Goal: Information Seeking & Learning: Check status

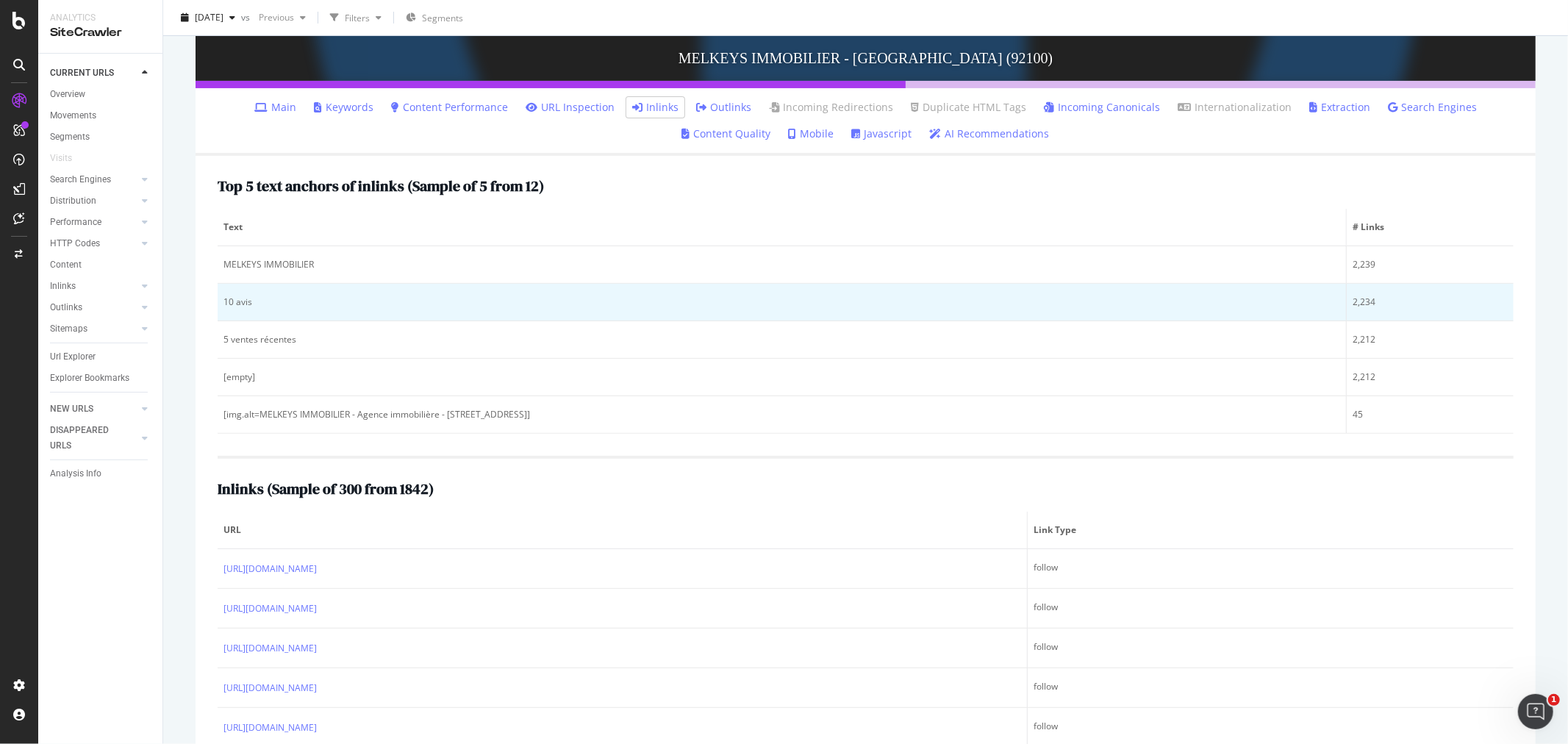
scroll to position [490, 0]
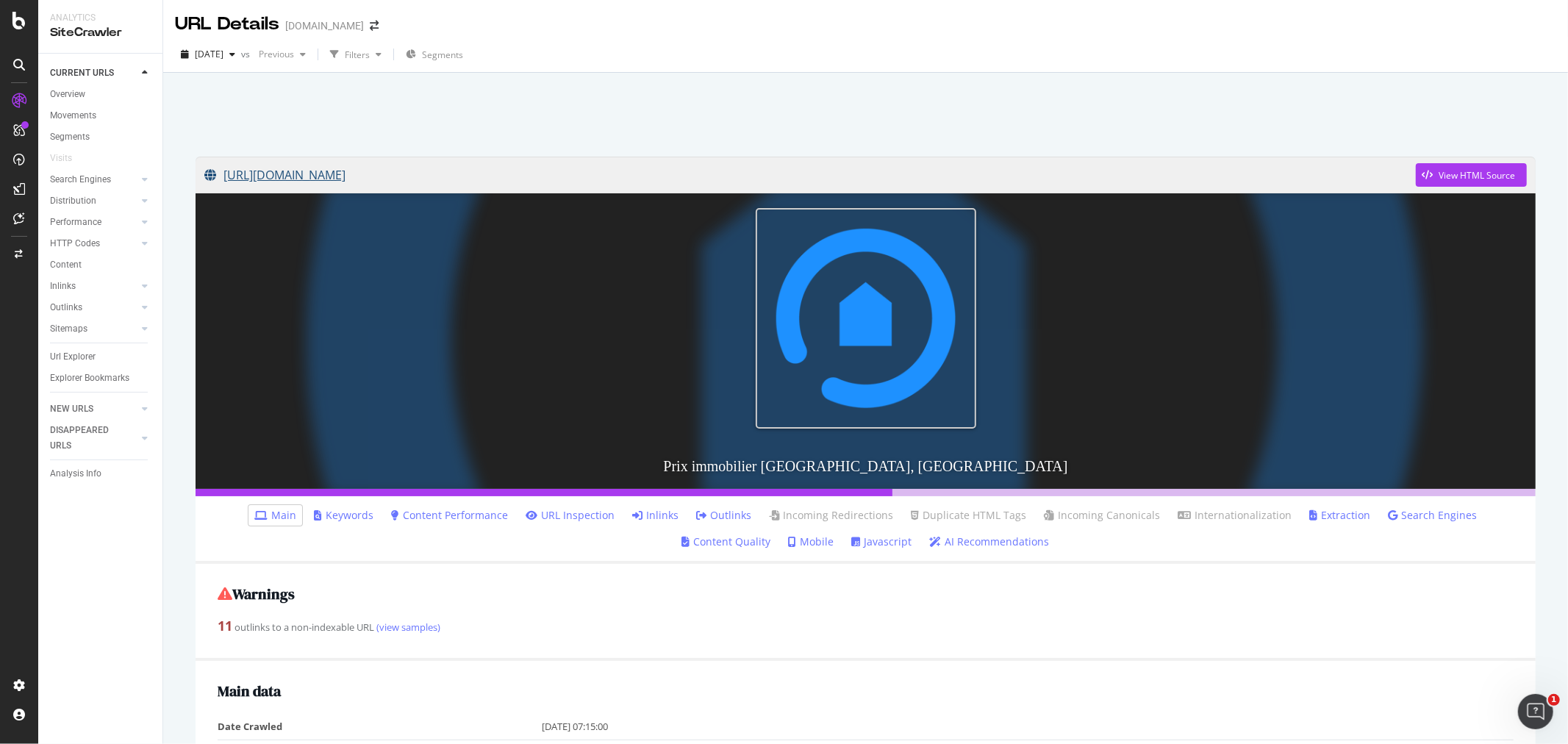
click at [654, 176] on link "[URL][DOMAIN_NAME]" at bounding box center [810, 175] width 1212 height 37
